Goal: Information Seeking & Learning: Learn about a topic

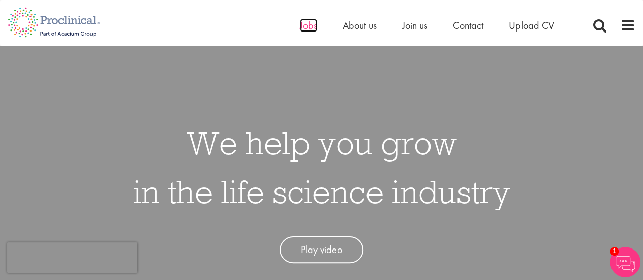
click at [307, 25] on span "Jobs" at bounding box center [308, 25] width 17 height 13
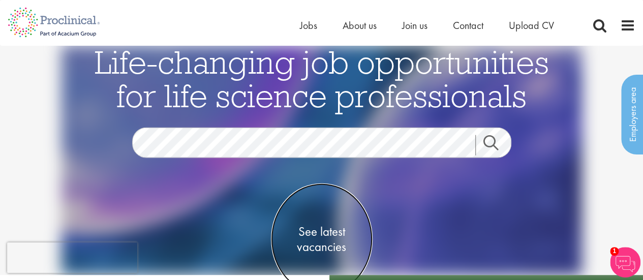
click at [314, 228] on span "See latest vacancies" at bounding box center [322, 239] width 102 height 30
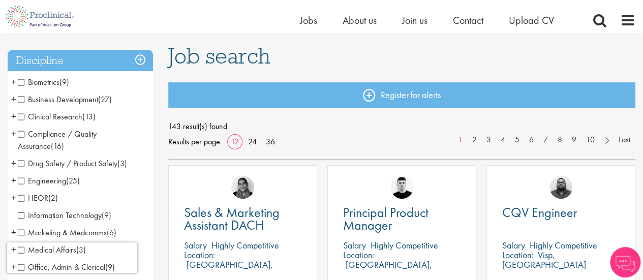
scroll to position [64, 0]
click at [22, 113] on span "Clinical Research" at bounding box center [50, 116] width 65 height 11
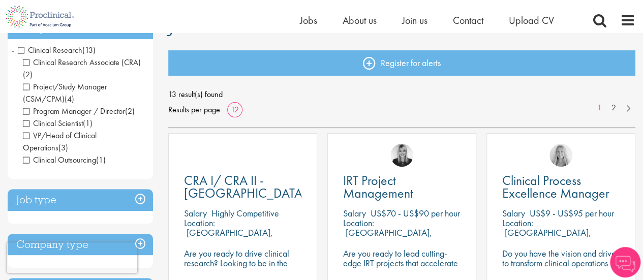
scroll to position [70, 0]
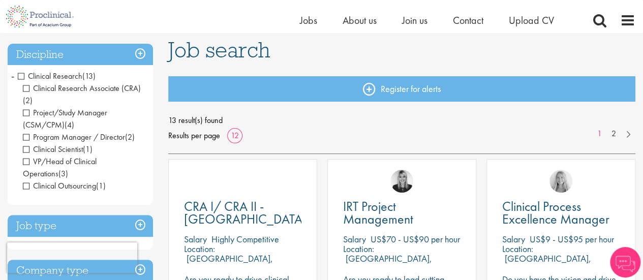
click at [11, 77] on span "-" at bounding box center [12, 75] width 3 height 15
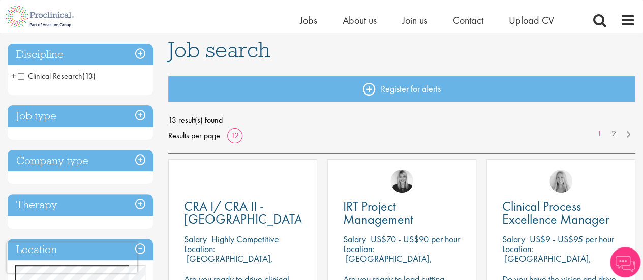
click at [13, 76] on span "+" at bounding box center [13, 75] width 5 height 15
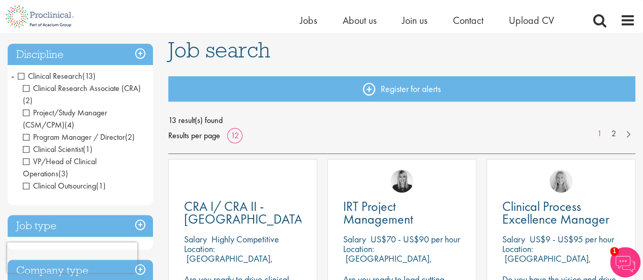
click at [145, 53] on h3 "Discipline" at bounding box center [80, 55] width 145 height 22
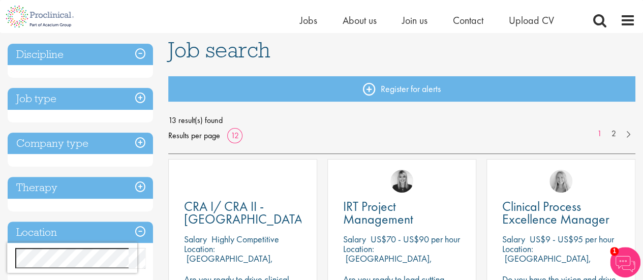
click at [146, 55] on h3 "Discipline" at bounding box center [80, 55] width 145 height 22
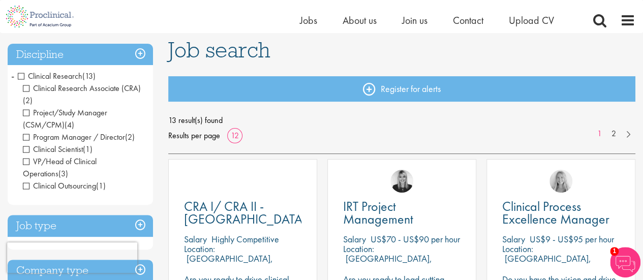
click at [18, 74] on span "Clinical Research" at bounding box center [50, 76] width 65 height 11
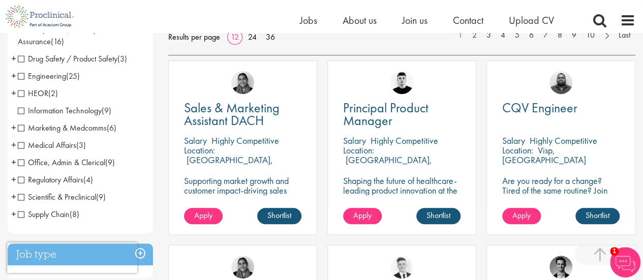
scroll to position [167, 0]
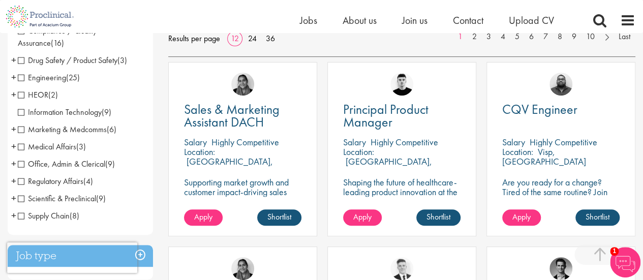
click at [135, 180] on li "Regulatory Affairs (4) - + Senior/Director & VP (2) Consultant / Specialist (2)…" at bounding box center [80, 181] width 145 height 17
drag, startPoint x: 135, startPoint y: 180, endPoint x: 199, endPoint y: 186, distance: 64.8
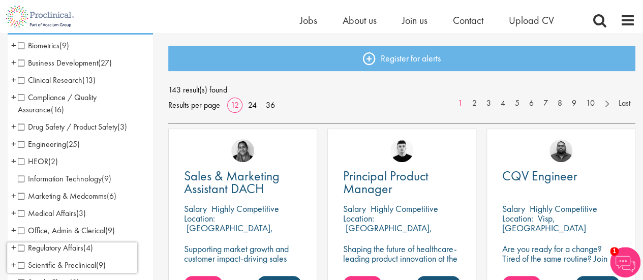
scroll to position [98, 0]
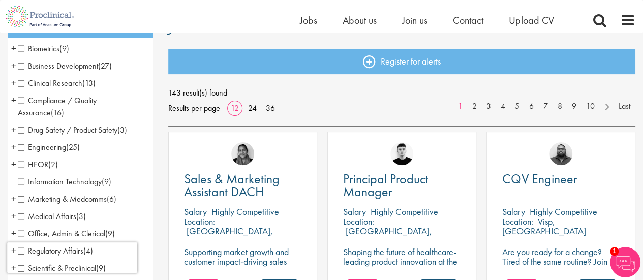
click at [26, 80] on span "Clinical Research" at bounding box center [50, 83] width 65 height 11
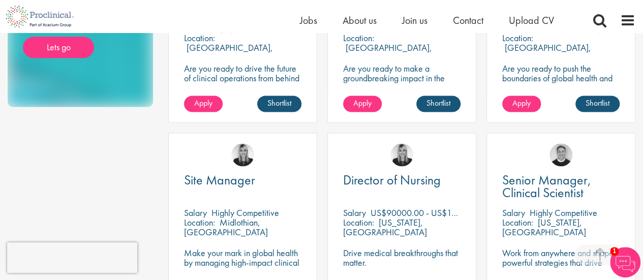
scroll to position [647, 0]
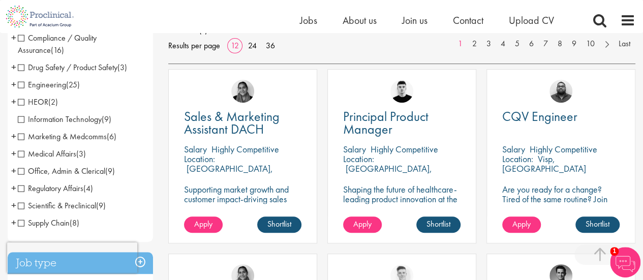
scroll to position [161, 0]
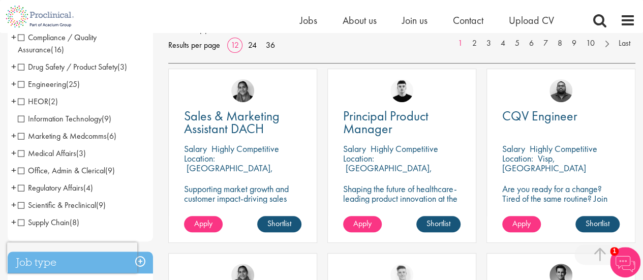
click at [22, 148] on span "Medical Affairs" at bounding box center [47, 153] width 58 height 11
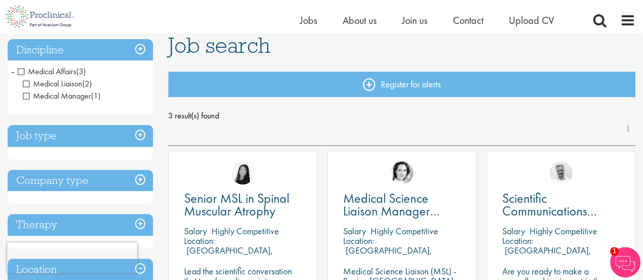
scroll to position [73, 0]
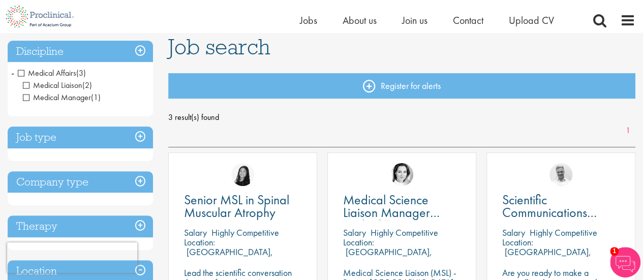
click at [20, 71] on span "Medical Affairs" at bounding box center [47, 73] width 58 height 11
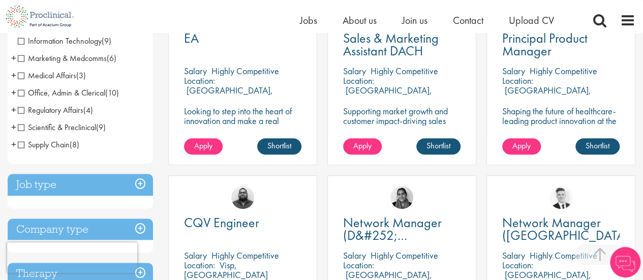
click at [22, 126] on span "Scientific & Preclinical" at bounding box center [57, 127] width 78 height 11
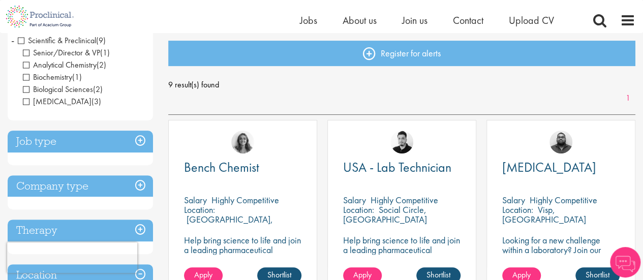
scroll to position [98, 0]
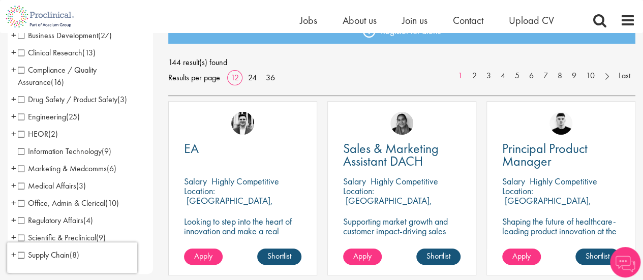
scroll to position [140, 0]
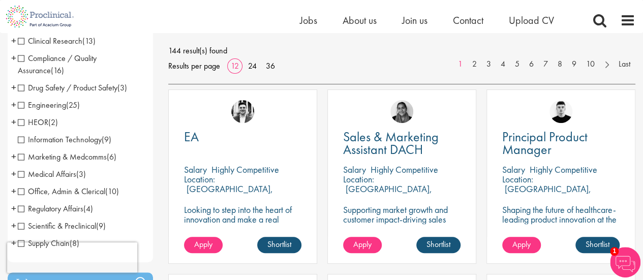
click at [36, 121] on span "HEOR" at bounding box center [33, 122] width 30 height 11
click at [20, 119] on span "HEOR" at bounding box center [33, 122] width 30 height 11
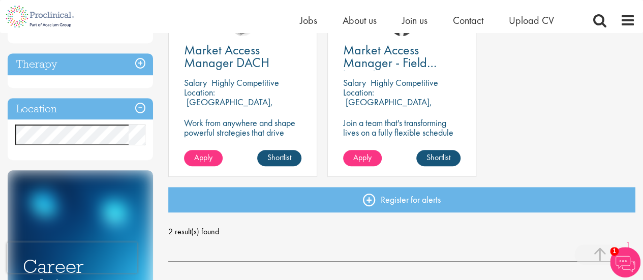
scroll to position [219, 0]
